Goal: Navigation & Orientation: Find specific page/section

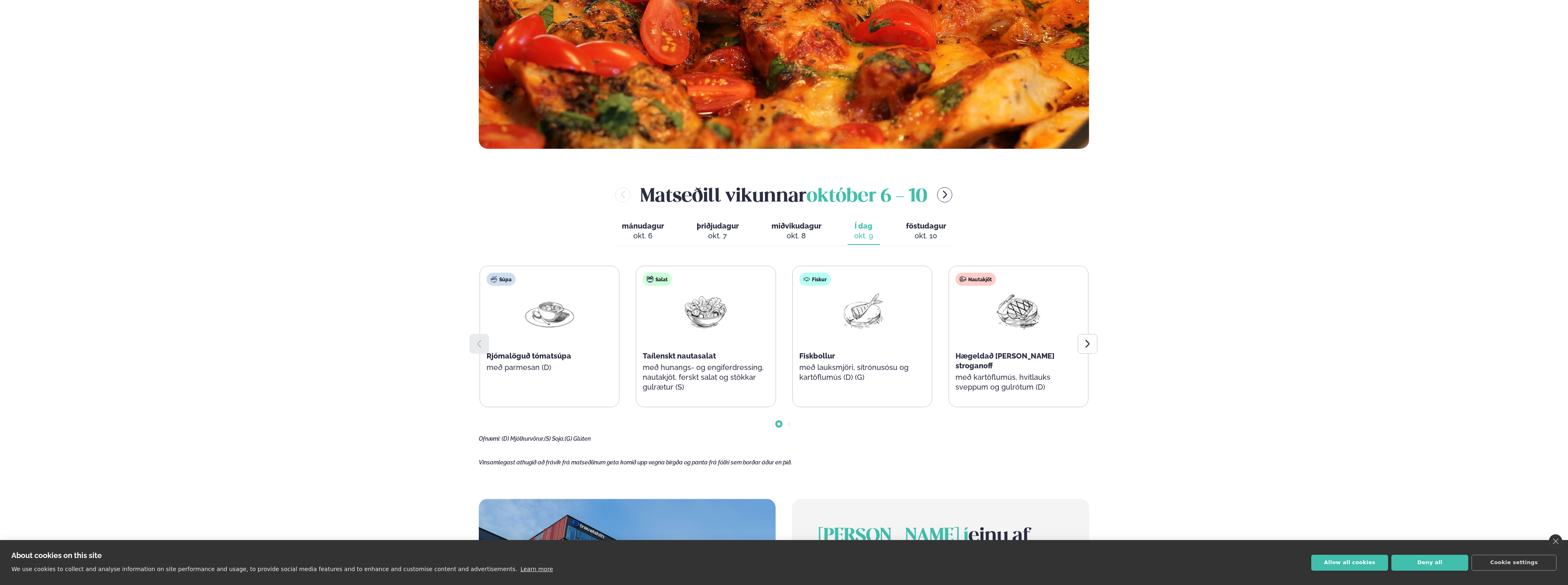
scroll to position [409, 0]
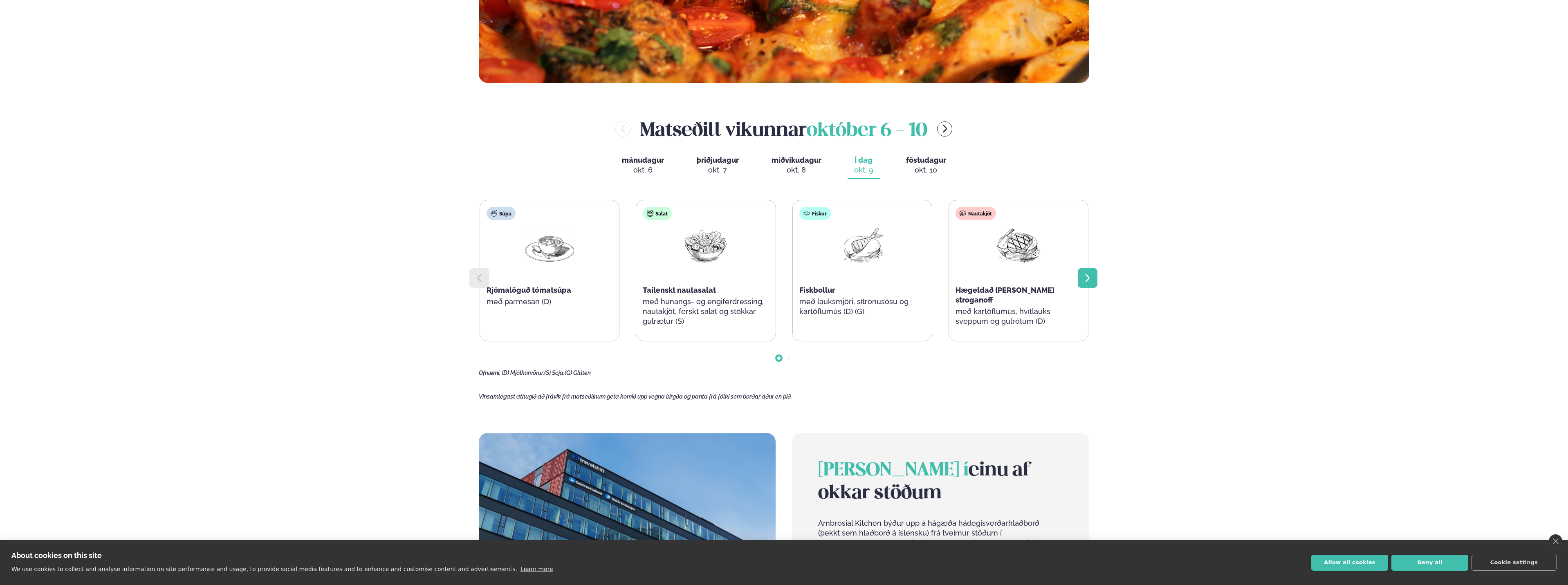
click at [1093, 269] on div at bounding box center [1087, 278] width 20 height 20
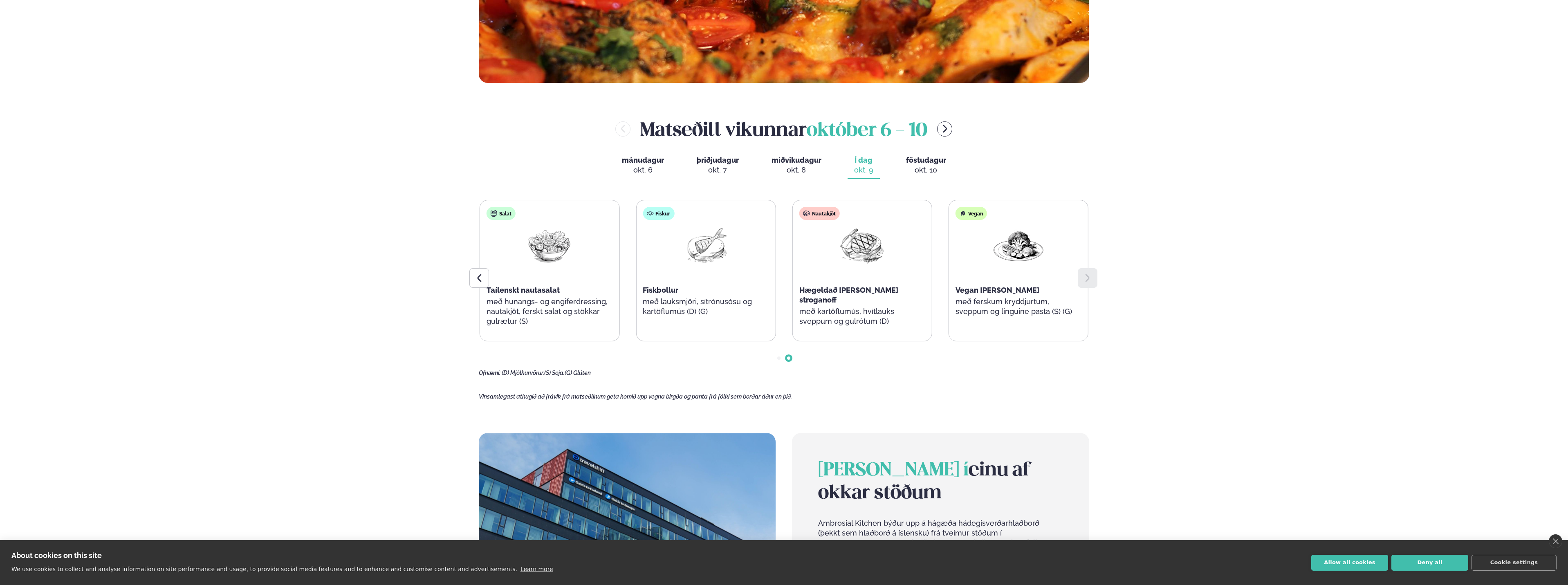
click at [1045, 237] on img at bounding box center [1019, 245] width 53 height 38
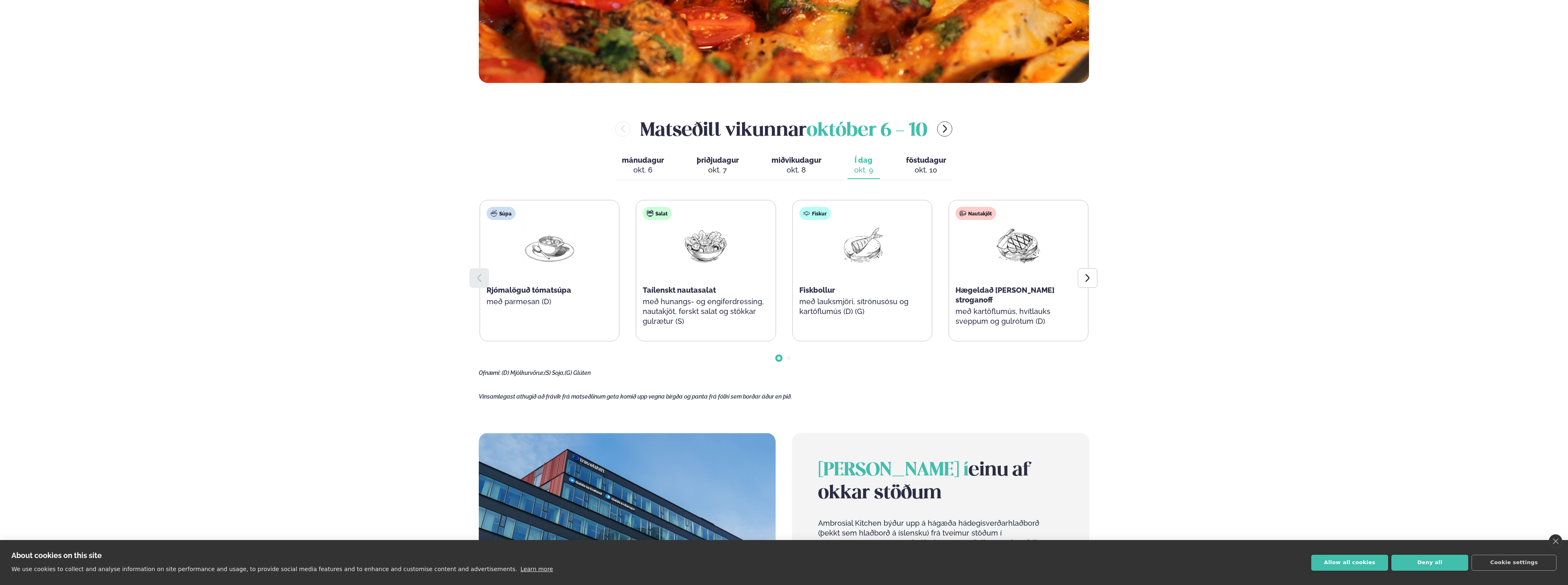
click at [949, 225] on div "Nautakjöt Hægeldað [PERSON_NAME] stroganoff með kartöflumús, hvítlauks sveppum …" at bounding box center [1019, 271] width 139 height 140
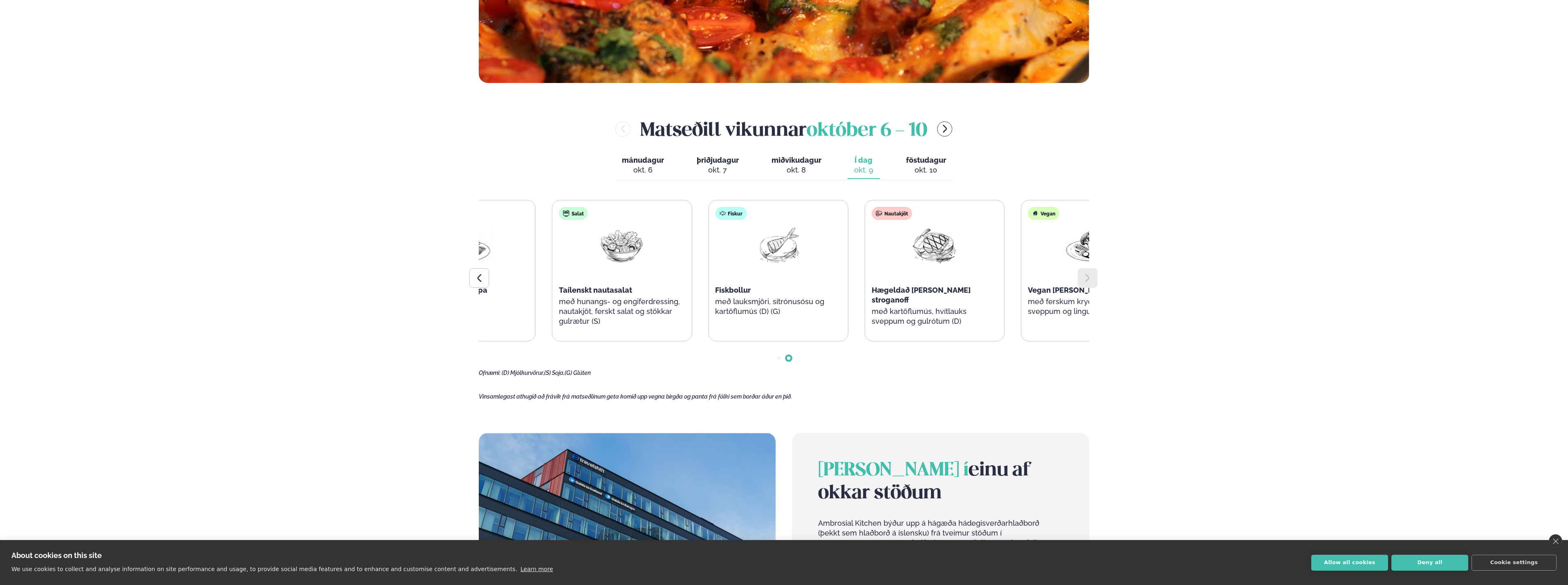
click at [893, 258] on div "Súpa Rjómalöguð tómatsúpa með parmesan (D) Salat Taílenskt nautasalat með hunan…" at bounding box center [700, 271] width 609 height 142
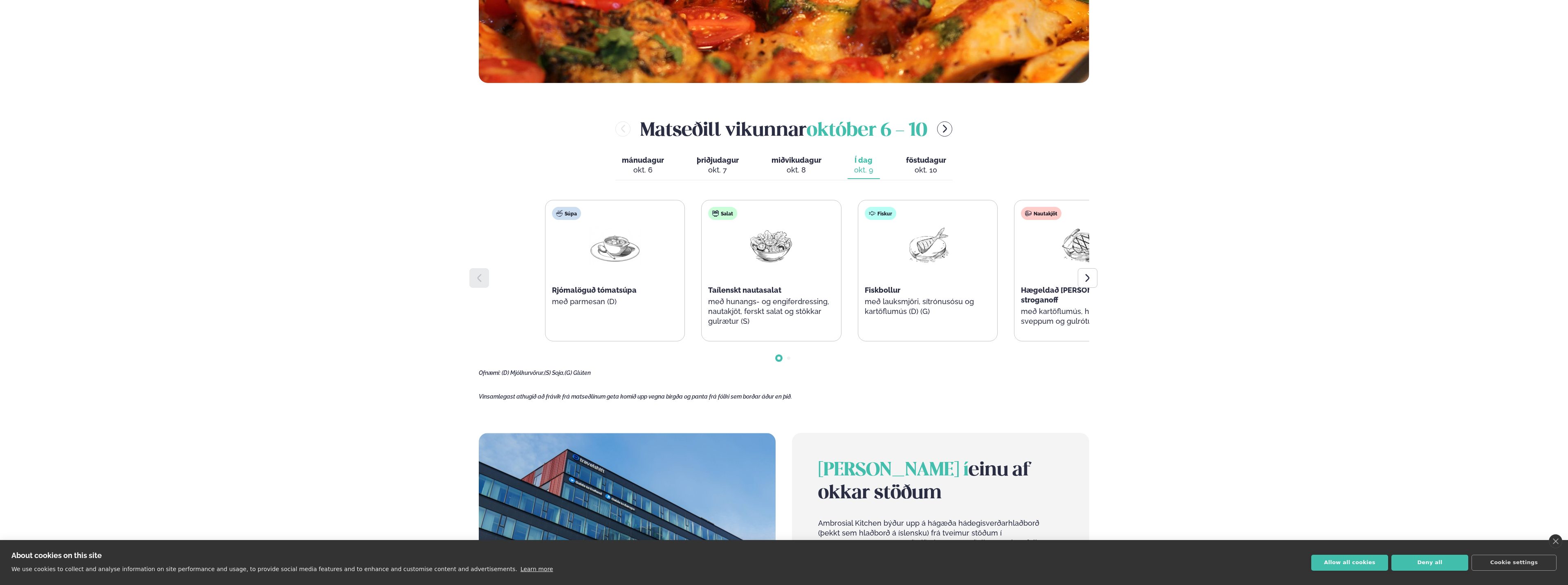
click at [841, 269] on div "Salat Taílenskt nautasalat með hunangs- og engiferdressing, nautakjöt, ferskt s…" at bounding box center [771, 271] width 140 height 142
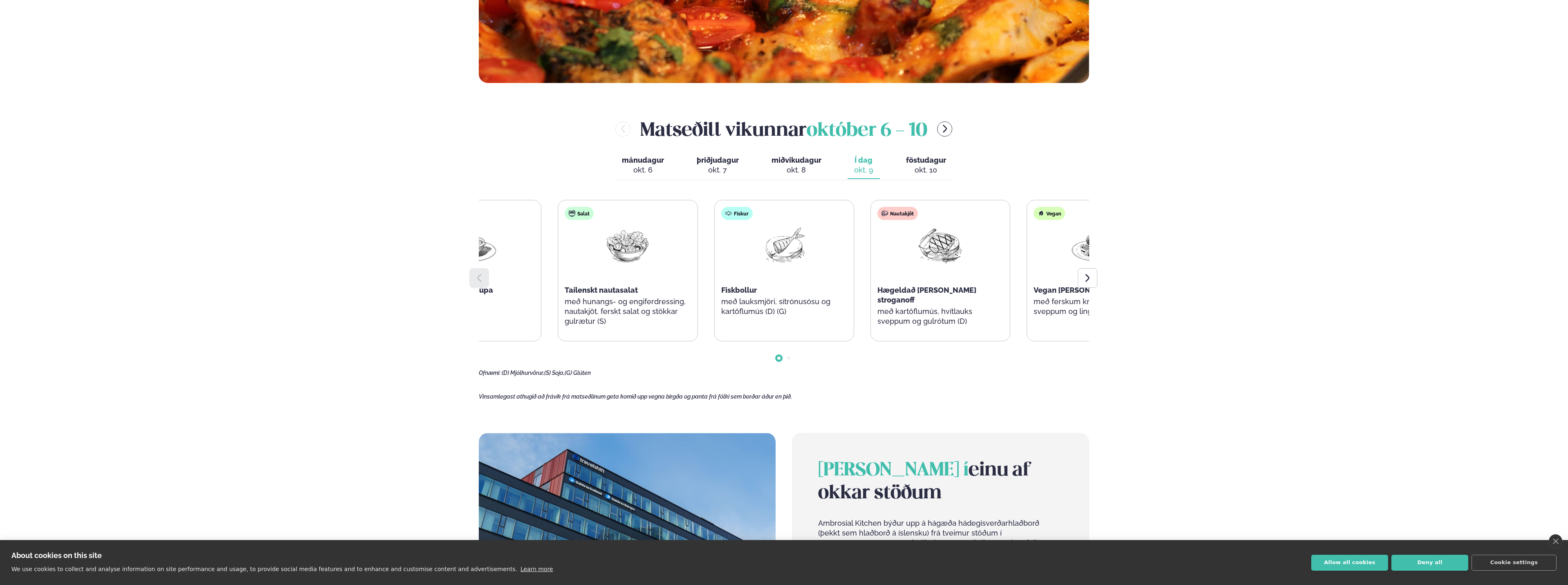
click at [888, 287] on div "Nautakjöt Hægeldað [PERSON_NAME] stroganoff með kartöflumús, hvítlauks sveppum …" at bounding box center [941, 271] width 139 height 140
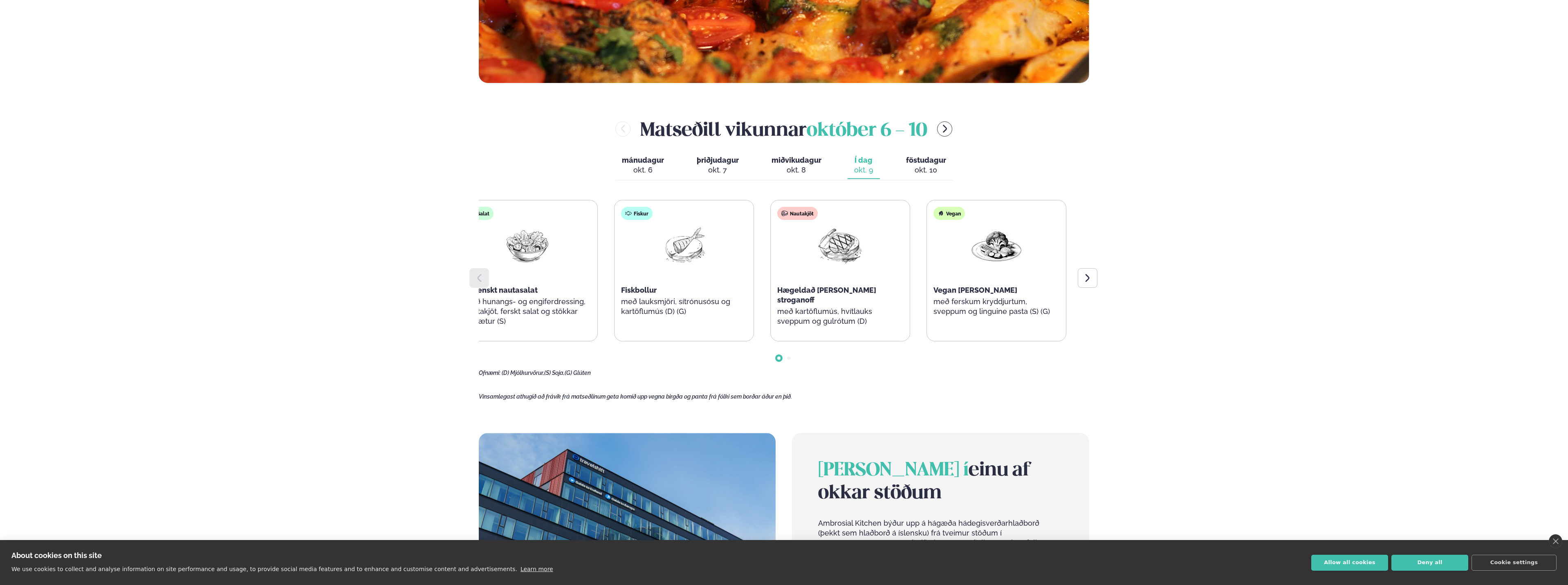
click at [802, 258] on div "Nautakjöt Hægeldað [PERSON_NAME] stroganoff með kartöflumús, hvítlauks sveppum …" at bounding box center [841, 271] width 139 height 140
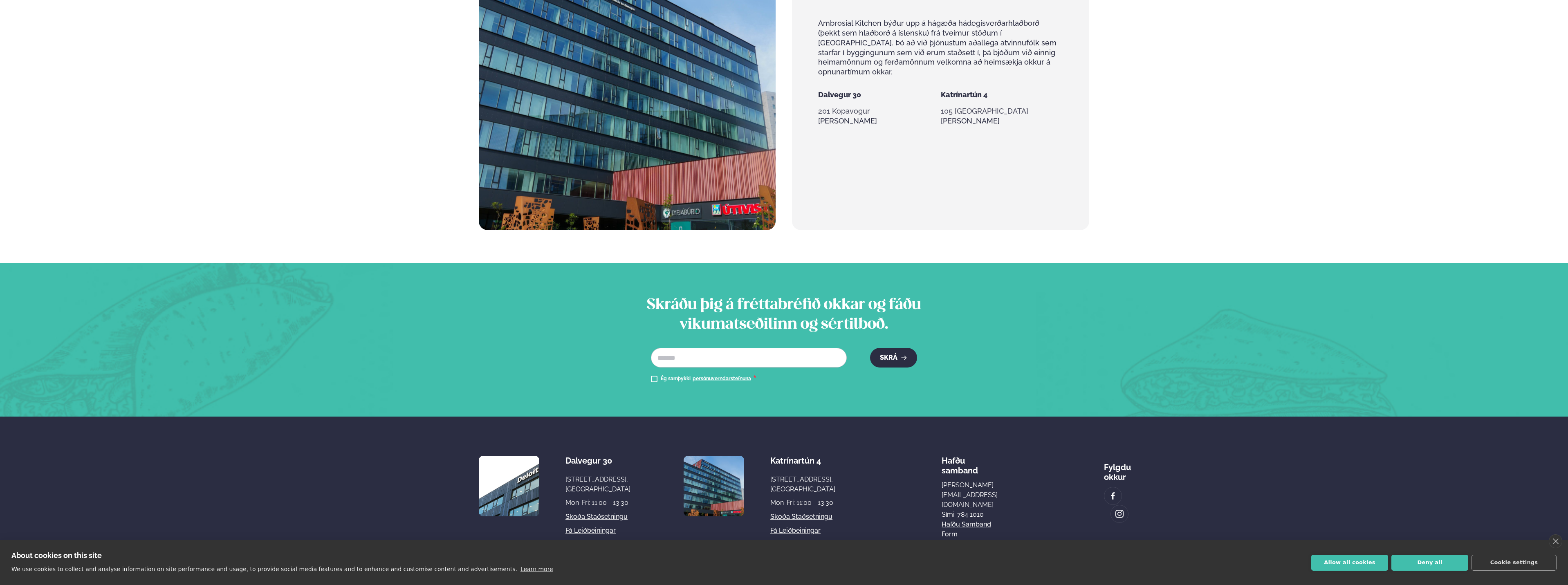
scroll to position [955, 0]
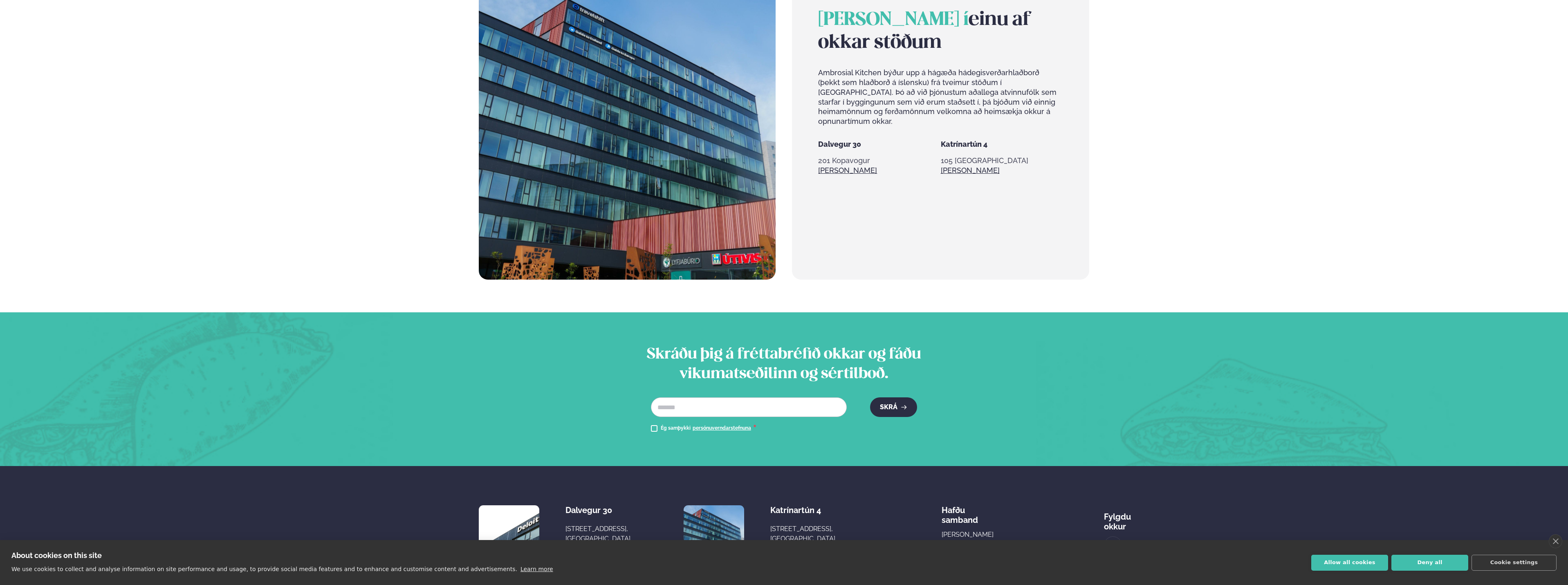
drag, startPoint x: 1181, startPoint y: 410, endPoint x: 1186, endPoint y: 129, distance: 281.0
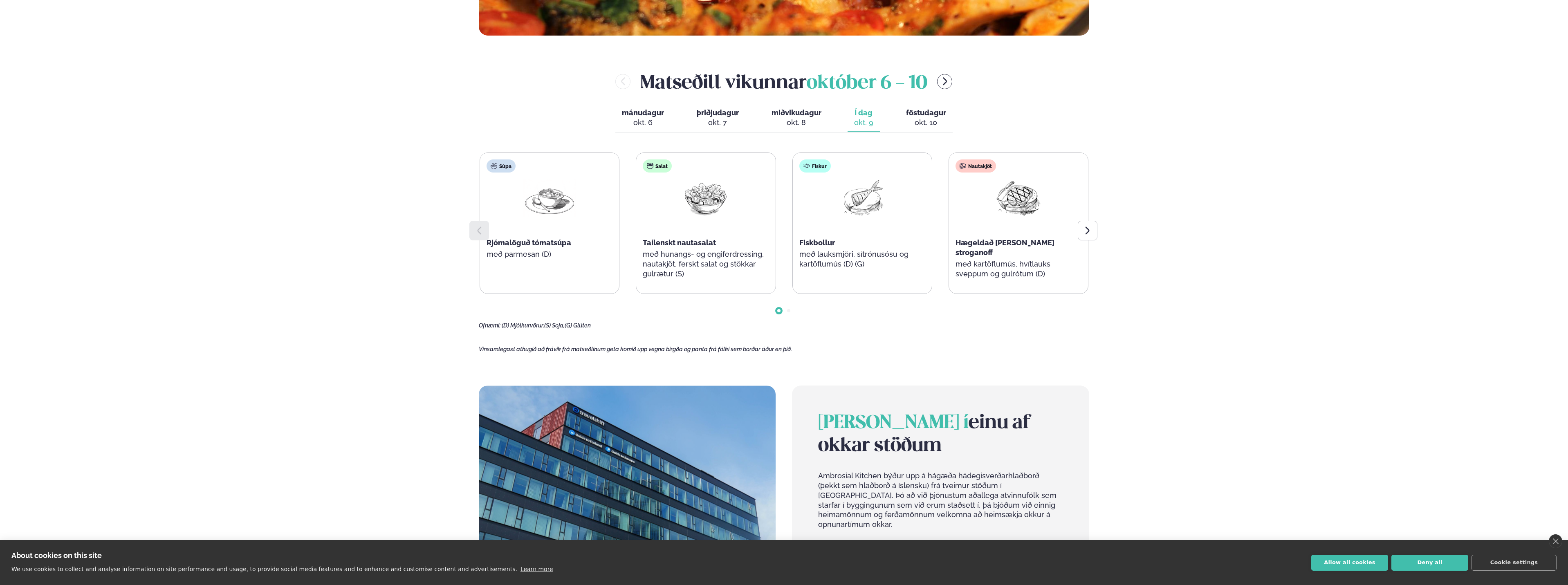
scroll to position [0, 0]
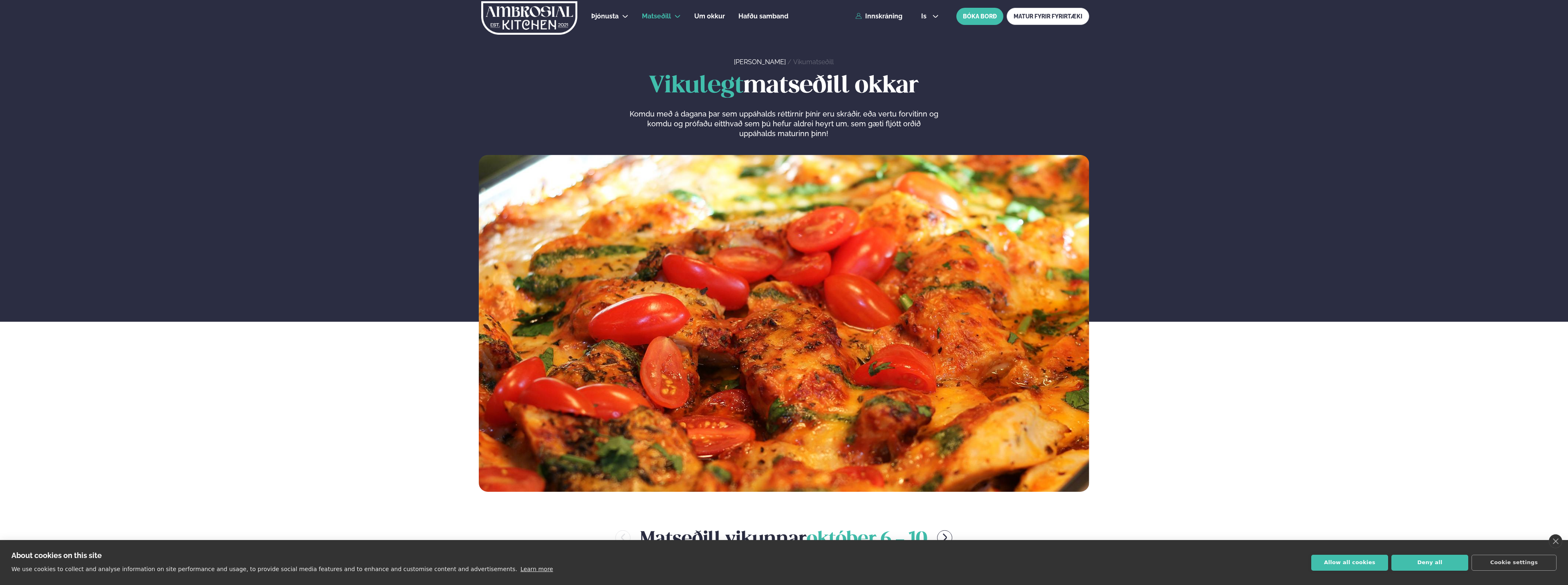
drag, startPoint x: 1165, startPoint y: 142, endPoint x: 1213, endPoint y: -49, distance: 196.9
click at [701, 24] on li "Um okkur" at bounding box center [710, 16] width 31 height 20
click at [701, 15] on span "Um okkur" at bounding box center [710, 16] width 31 height 8
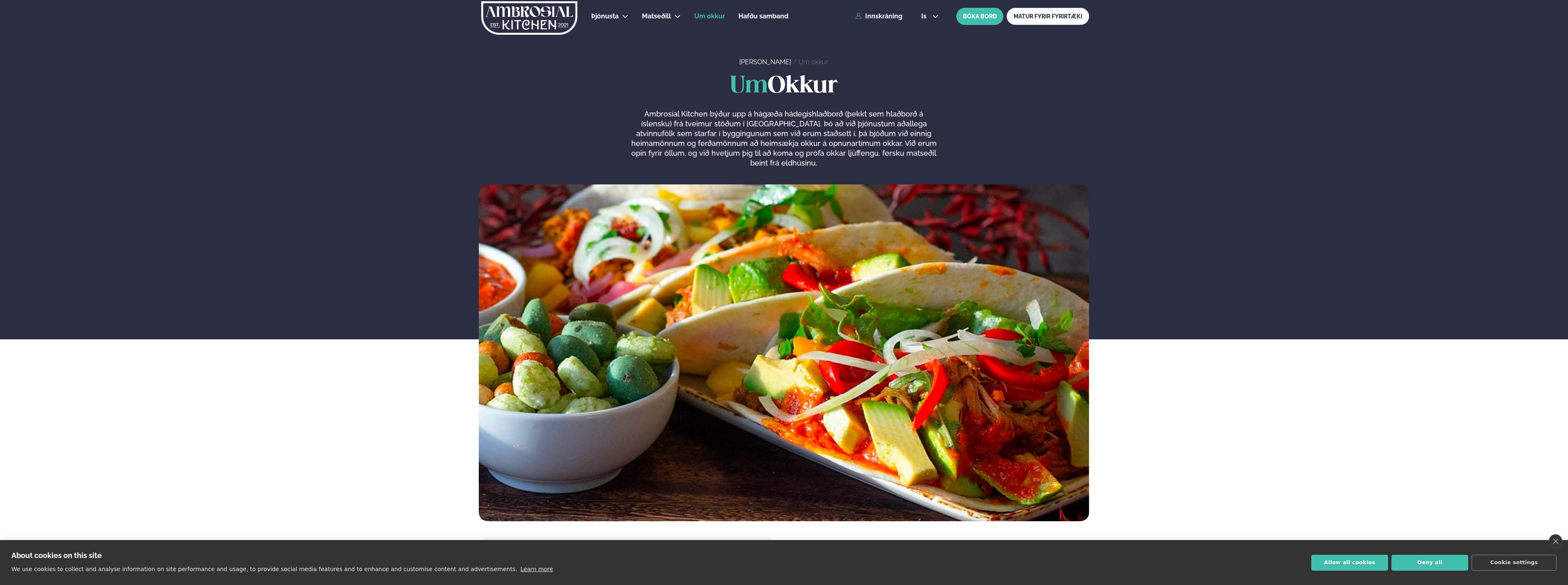
drag, startPoint x: 406, startPoint y: 337, endPoint x: 484, endPoint y: 48, distance: 299.3
click at [775, 13] on span "Hafðu samband" at bounding box center [764, 16] width 50 height 8
